Goal: Navigation & Orientation: Understand site structure

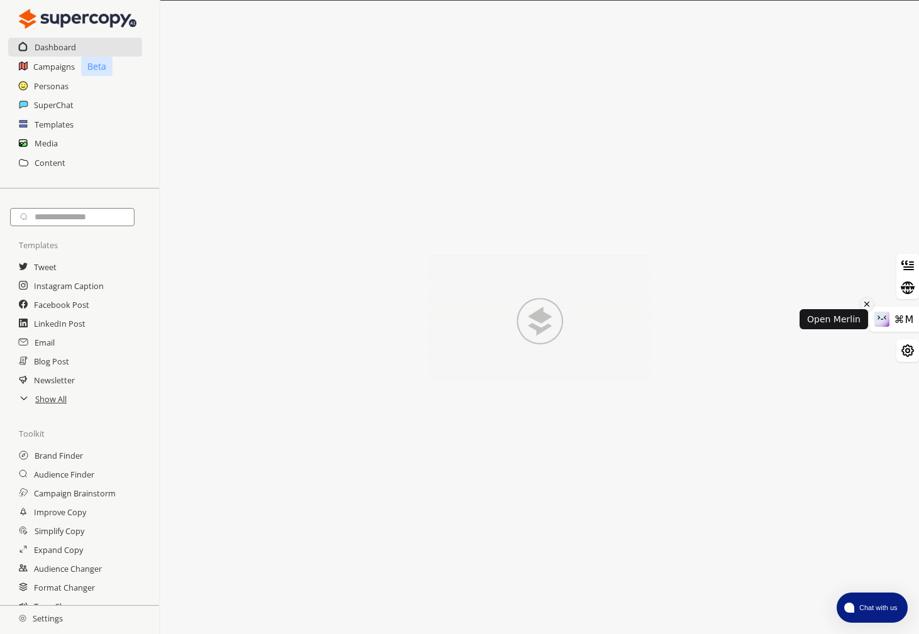
click at [868, 304] on icon at bounding box center [866, 304] width 9 height 15
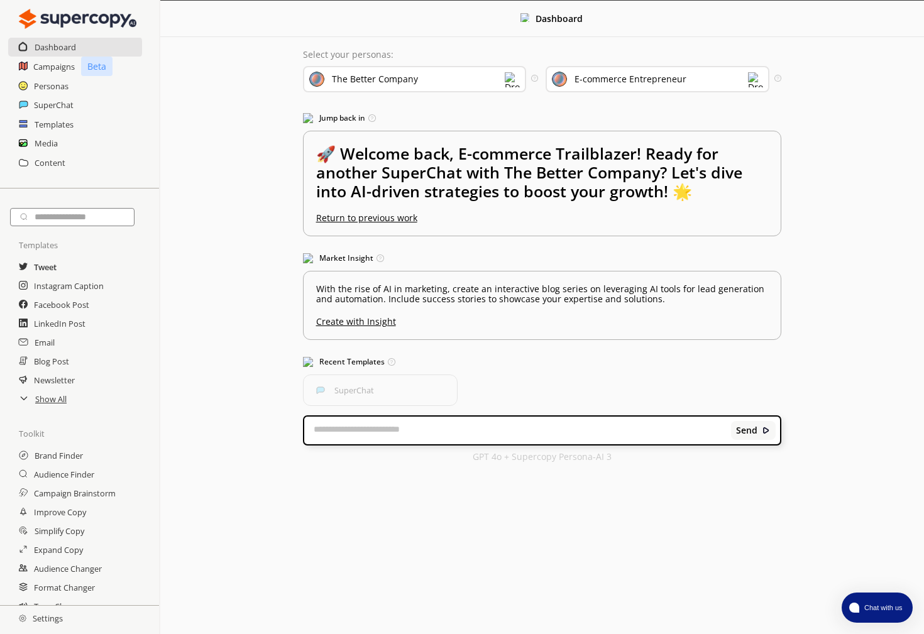
click at [48, 268] on h2 "Tweet" at bounding box center [45, 267] width 23 height 19
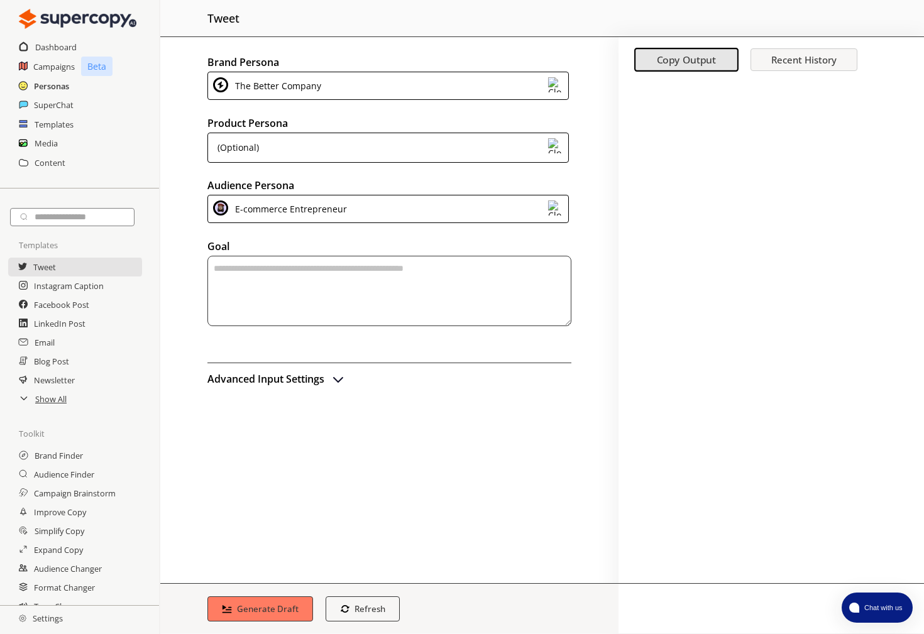
click at [53, 85] on h2 "Personas" at bounding box center [51, 86] width 35 height 19
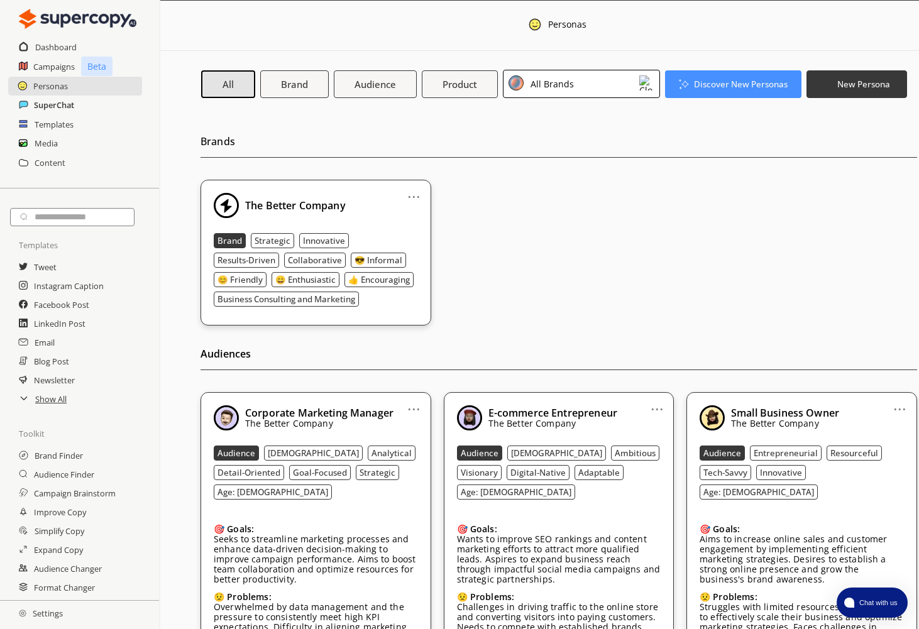
click at [54, 102] on h2 "SuperChat" at bounding box center [54, 105] width 40 height 19
